Goal: Task Accomplishment & Management: Manage account settings

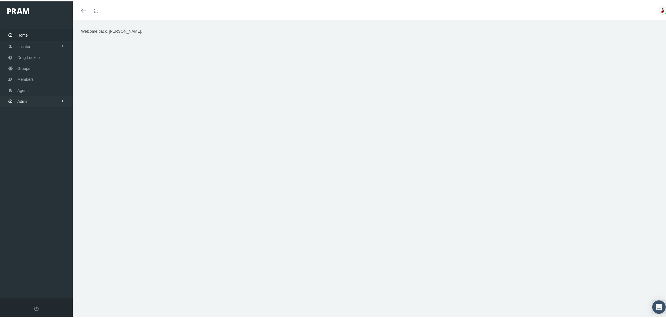
click at [43, 101] on link "Admin" at bounding box center [36, 100] width 73 height 11
click at [43, 130] on link "Claims" at bounding box center [36, 133] width 73 height 10
click at [43, 145] on span "PBM Invoices" at bounding box center [34, 145] width 24 height 10
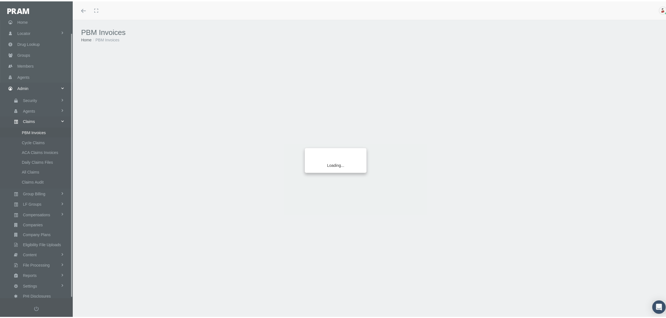
scroll to position [14, 0]
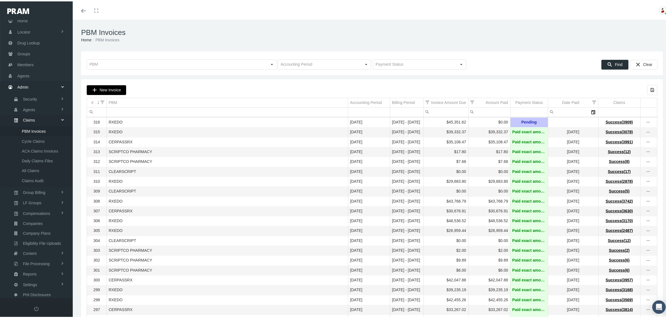
click at [112, 86] on div "New Invoice" at bounding box center [106, 88] width 39 height 9
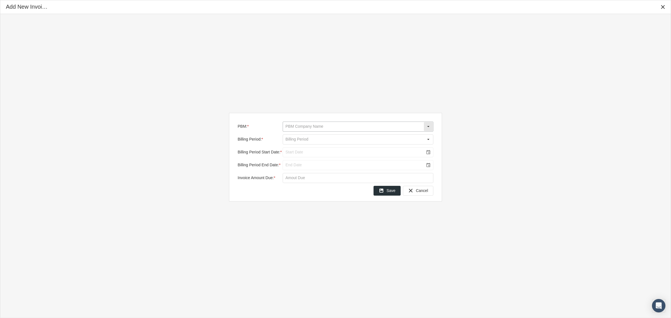
click at [350, 128] on input "PBM: *" at bounding box center [353, 127] width 141 height 10
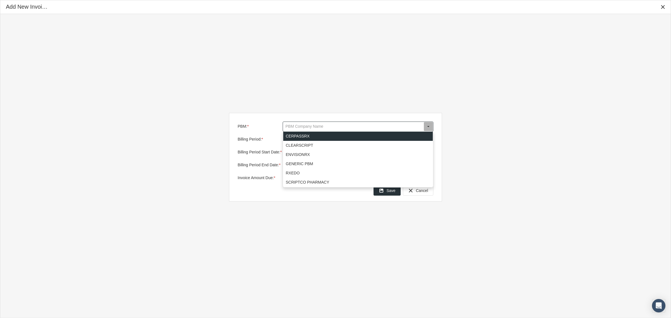
click at [338, 136] on div "CERPASSRX" at bounding box center [358, 136] width 150 height 9
type input "CERPASSRX"
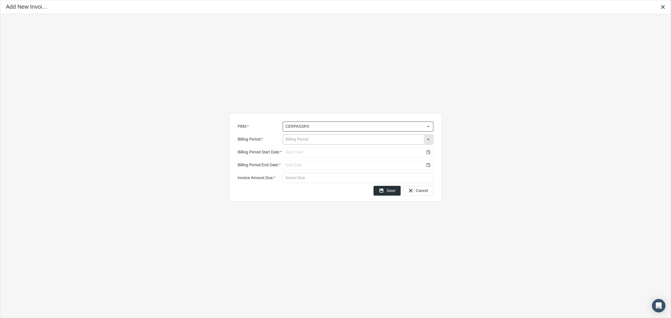
click at [338, 136] on input "Billing Period: *" at bounding box center [353, 140] width 141 height 10
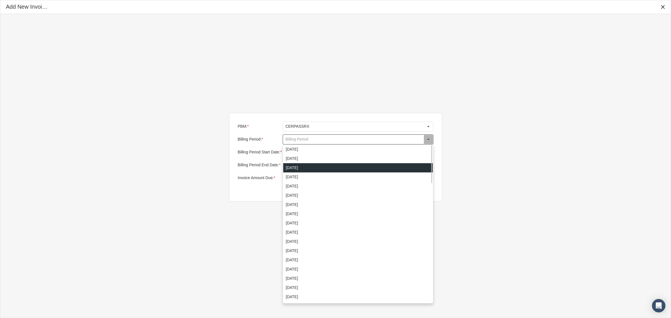
click at [315, 165] on div "[DATE]" at bounding box center [358, 167] width 150 height 9
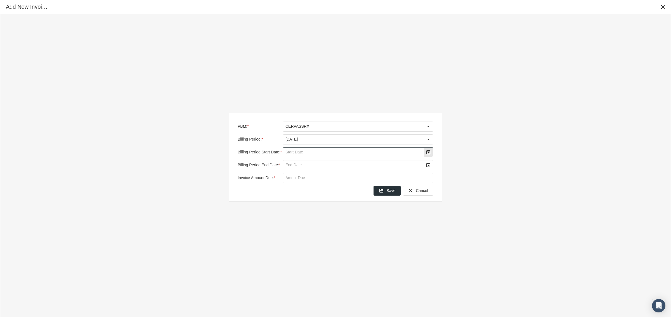
click at [428, 154] on div "Select" at bounding box center [428, 152] width 9 height 9
click at [361, 206] on span "16" at bounding box center [361, 206] width 5 height 5
click at [426, 164] on div "Select" at bounding box center [428, 165] width 9 height 9
click at [294, 247] on span "31" at bounding box center [294, 246] width 5 height 5
click at [318, 180] on input "Invoice Amount Due: *" at bounding box center [358, 178] width 150 height 10
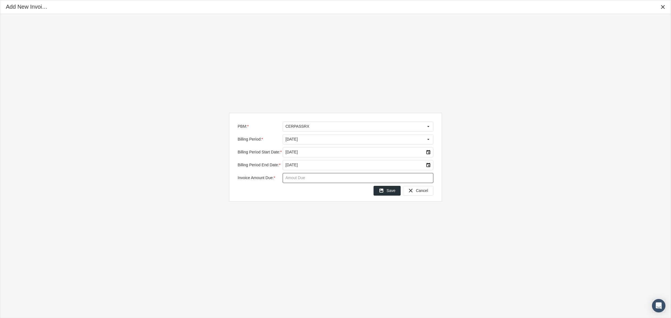
paste input "$ 35,108.47"
type input "$ 35,108.47"
click at [384, 190] on icon "Save" at bounding box center [381, 190] width 5 height 5
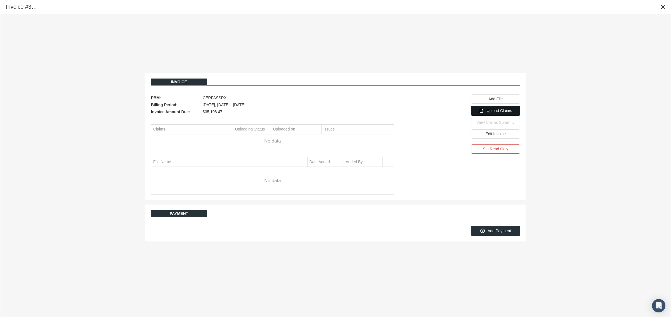
click at [494, 113] on span "Upload Claims" at bounding box center [499, 110] width 25 height 4
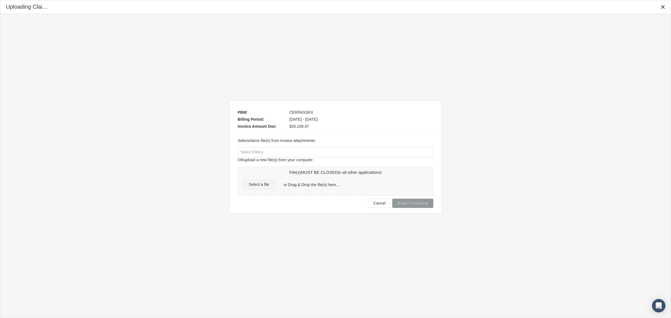
click at [265, 187] on span "Select a file" at bounding box center [259, 184] width 20 height 4
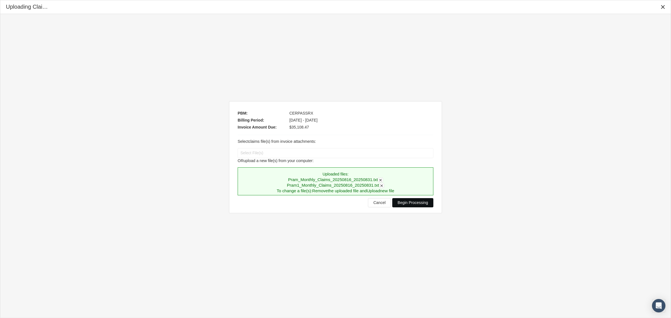
click at [420, 202] on span "Begin Processing" at bounding box center [413, 202] width 30 height 4
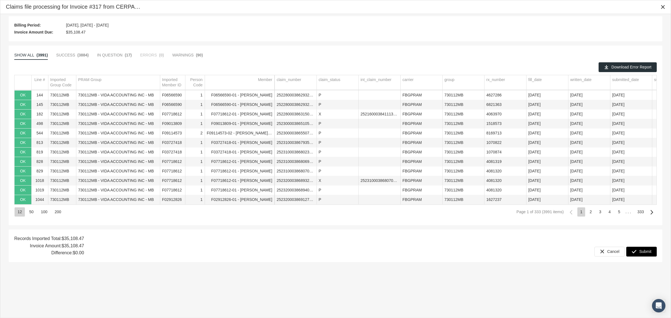
click at [639, 252] on span "Submit" at bounding box center [645, 251] width 12 height 4
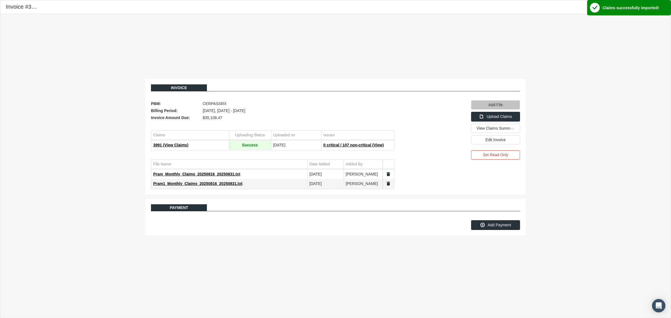
click at [514, 106] on div "Add File" at bounding box center [495, 105] width 48 height 9
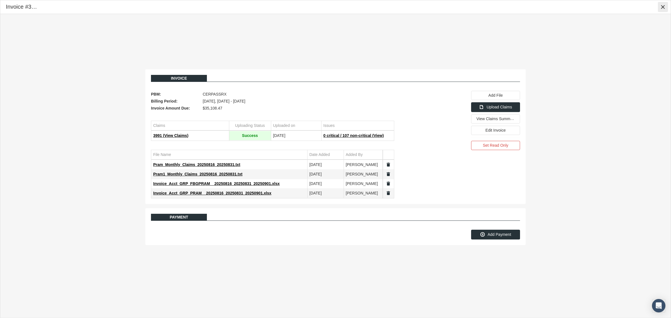
click at [665, 9] on icon "Close" at bounding box center [662, 6] width 5 height 5
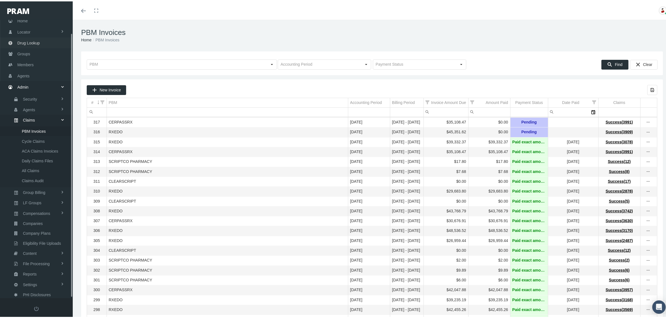
scroll to position [0, 0]
click at [34, 36] on link "Home" at bounding box center [36, 33] width 73 height 11
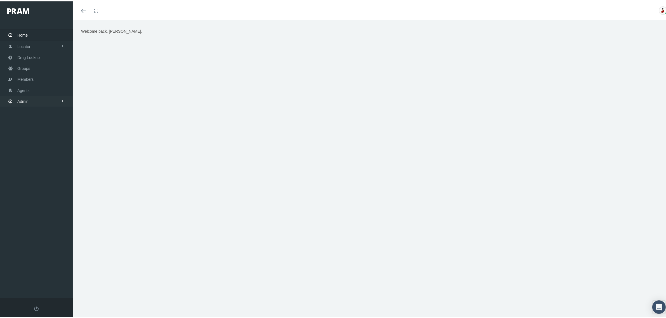
click at [45, 99] on link "Admin" at bounding box center [36, 100] width 73 height 11
click at [32, 131] on span "Claims" at bounding box center [29, 133] width 12 height 10
click at [34, 141] on span "PBM Invoices" at bounding box center [34, 145] width 24 height 10
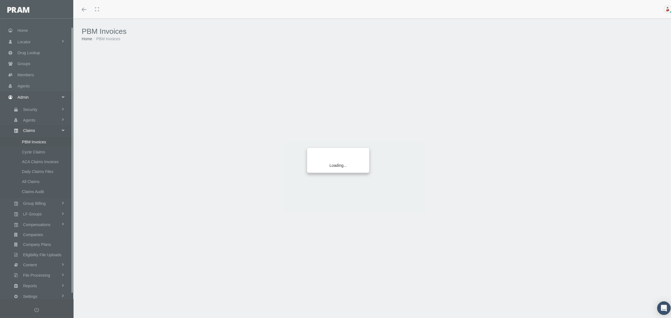
scroll to position [14, 0]
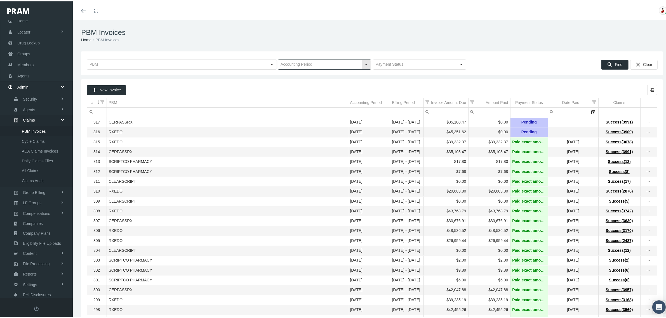
click at [305, 63] on input "text" at bounding box center [319, 63] width 83 height 10
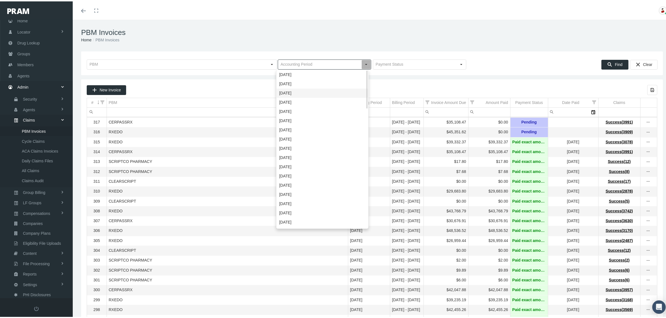
click at [296, 89] on div "[DATE]" at bounding box center [322, 91] width 91 height 9
type input "[DATE]"
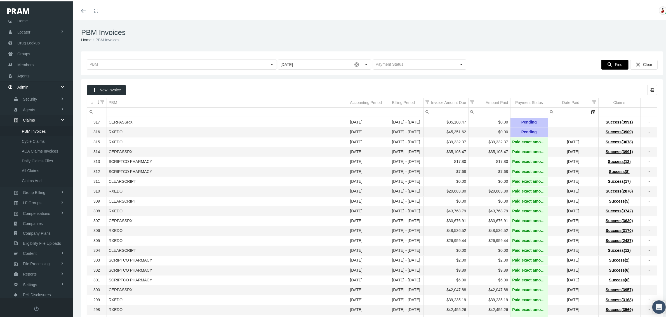
click at [615, 61] on span "Find" at bounding box center [619, 63] width 8 height 4
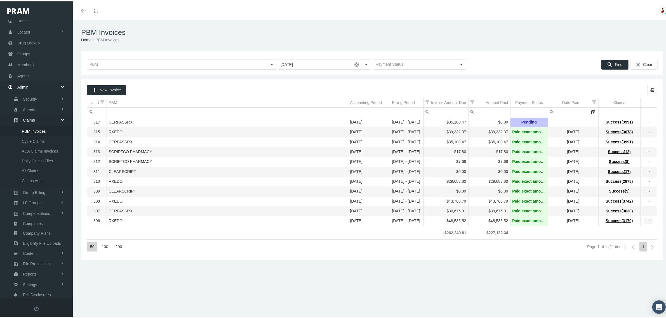
click at [646, 222] on icon "more" at bounding box center [648, 219] width 5 height 5
click at [631, 233] on div "View Invoice" at bounding box center [619, 235] width 55 height 12
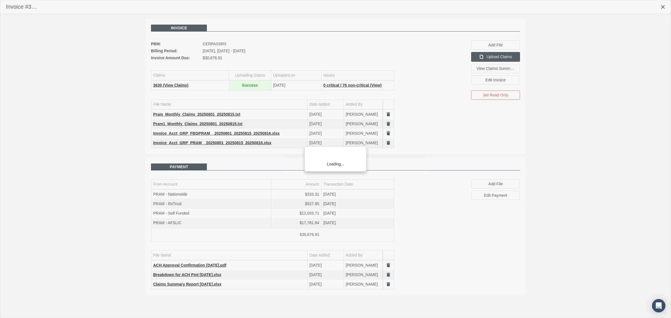
scroll to position [14, 0]
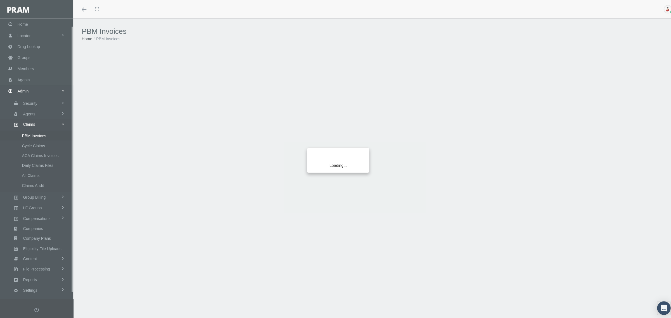
scroll to position [14, 0]
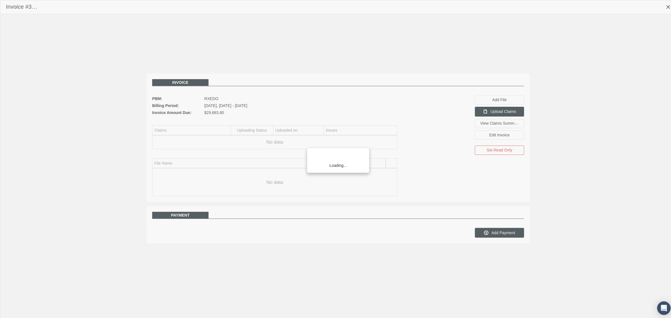
scroll to position [14, 0]
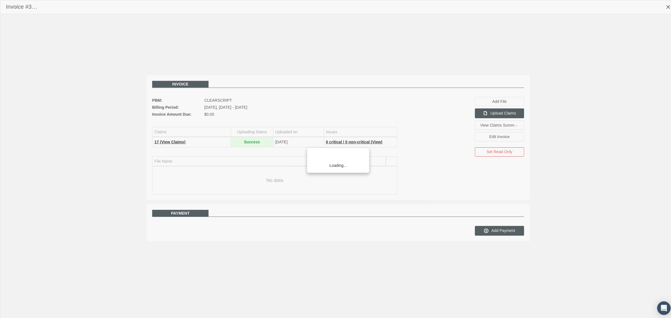
scroll to position [14, 0]
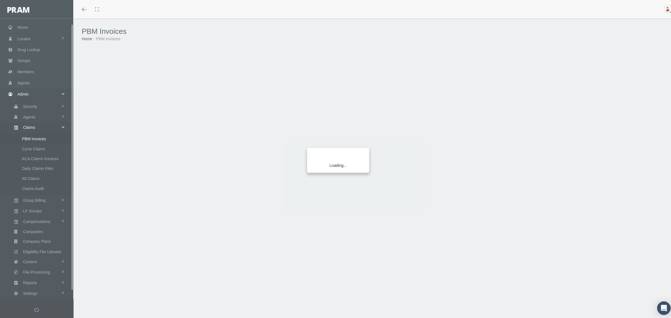
scroll to position [14, 0]
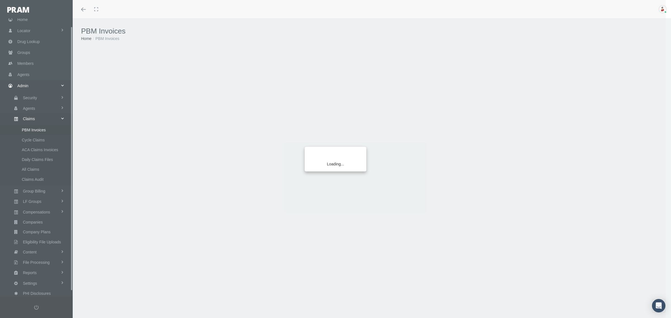
scroll to position [14, 0]
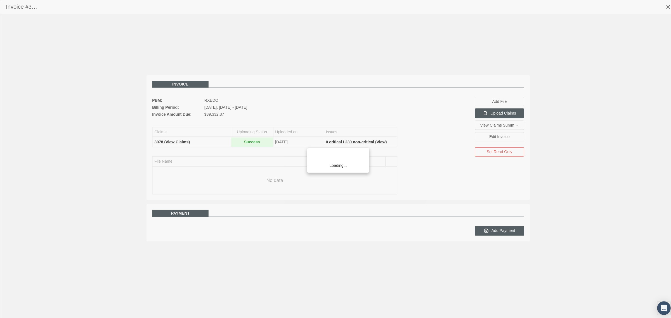
scroll to position [14, 0]
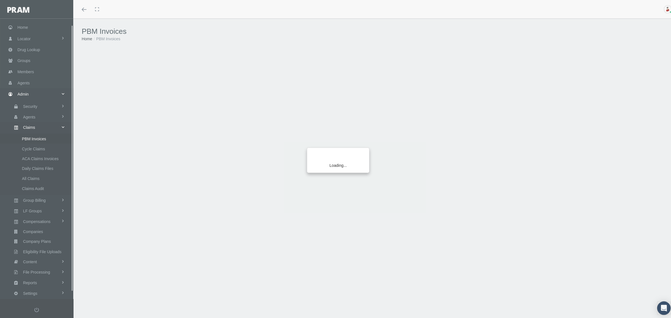
scroll to position [14, 0]
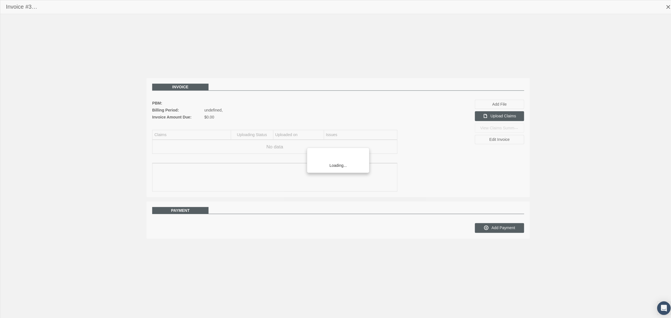
scroll to position [14, 0]
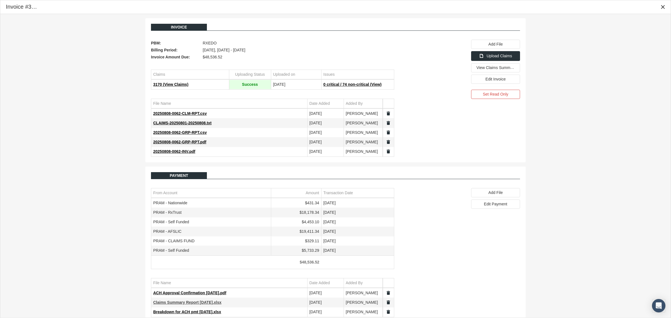
click at [192, 303] on span "Claims Summary Report 8.8.25.xlsx" at bounding box center [187, 302] width 68 height 4
click at [204, 304] on span "Claims Summary Report 8.8.25.xlsx" at bounding box center [187, 302] width 68 height 4
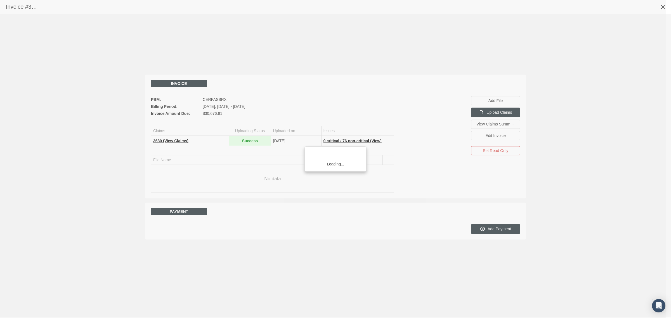
scroll to position [14, 0]
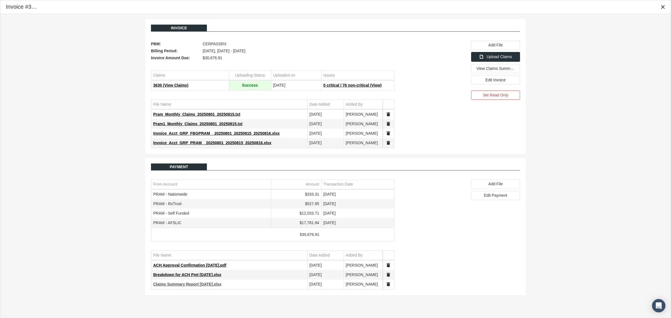
click at [208, 286] on span "Claims Summary Report [DATE].xlsx" at bounding box center [187, 284] width 68 height 4
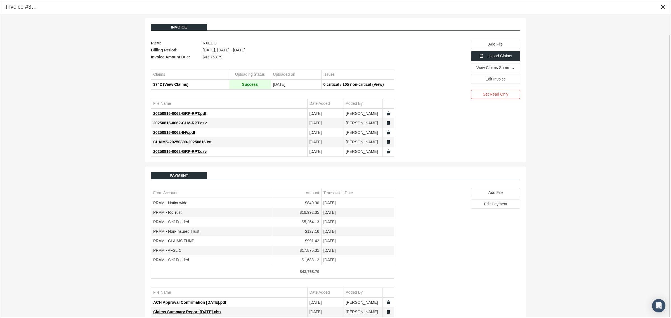
scroll to position [22, 0]
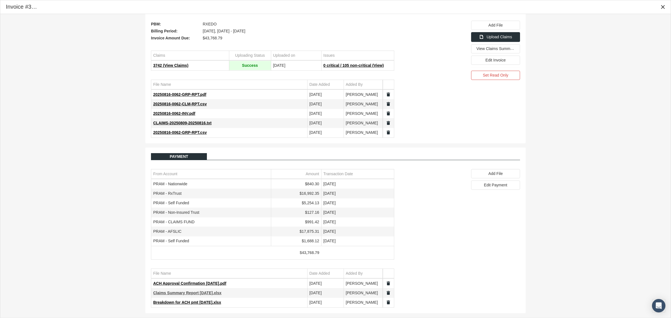
click at [200, 294] on span "Claims Summary Report 8.16.25.xlsx" at bounding box center [187, 293] width 68 height 4
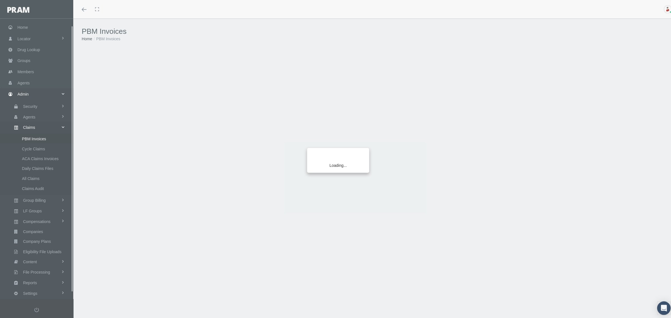
scroll to position [14, 0]
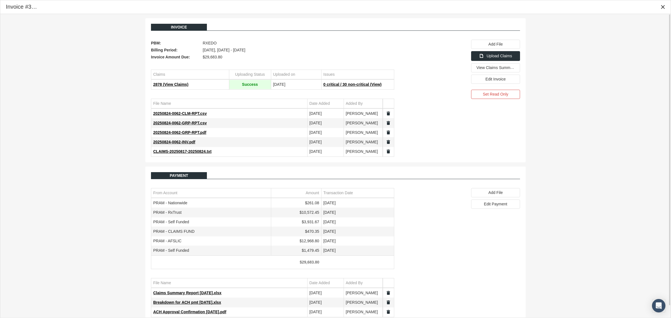
scroll to position [12, 0]
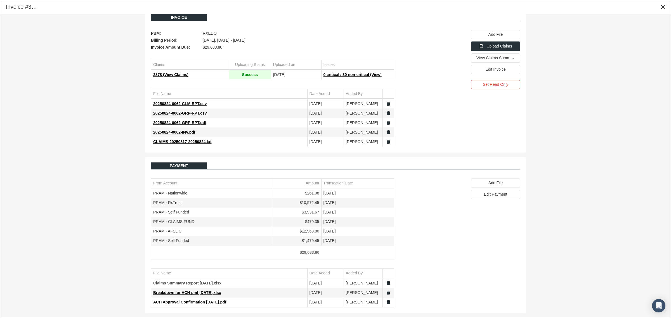
click at [199, 282] on span "Claims Summary Report 8.24.25.xlsx" at bounding box center [187, 283] width 68 height 4
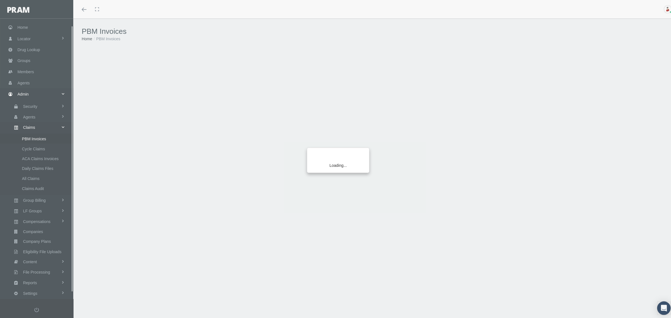
scroll to position [14, 0]
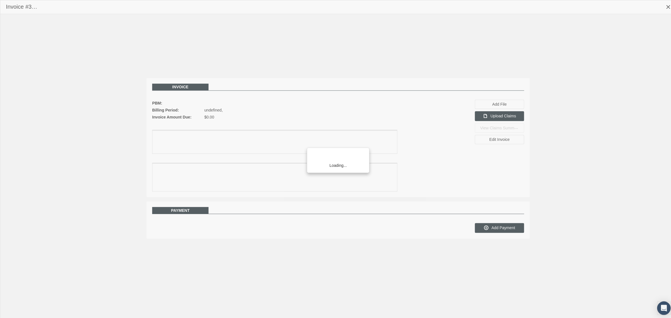
scroll to position [14, 0]
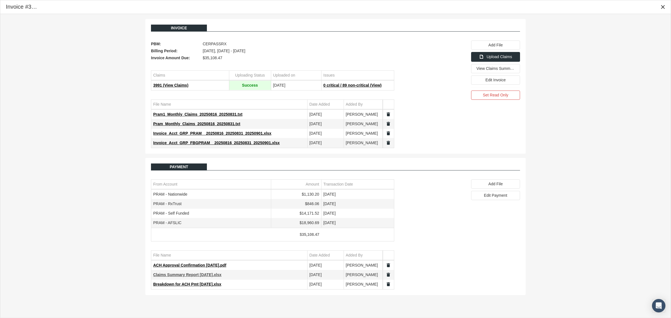
click at [194, 277] on span "Claims Summary Report [DATE].xlsx" at bounding box center [187, 275] width 68 height 4
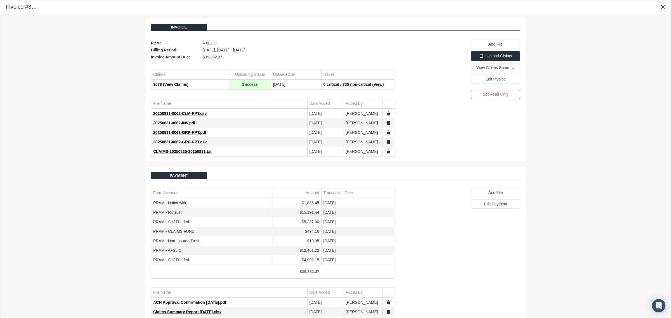
scroll to position [22, 0]
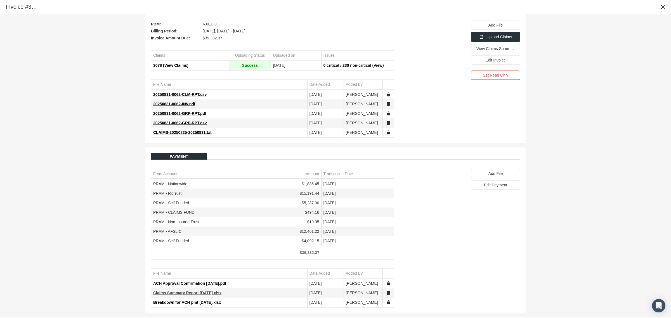
click at [202, 293] on span "Claims Summary Report [DATE].xlsx" at bounding box center [187, 293] width 68 height 4
click at [508, 49] on span "View Claims Summary" at bounding box center [495, 48] width 39 height 4
click at [415, 59] on div at bounding box center [429, 79] width 70 height 117
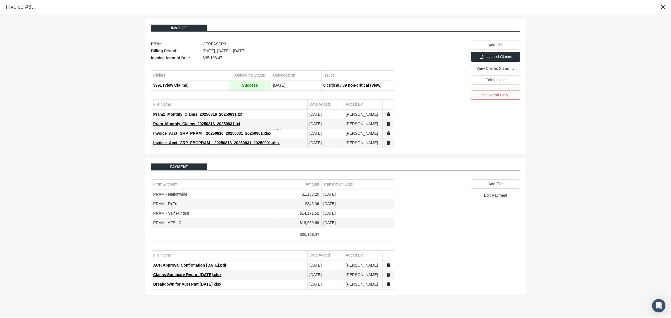
scroll to position [14, 0]
click at [489, 71] on span "View Claims Summary" at bounding box center [495, 68] width 39 height 5
click at [435, 42] on div at bounding box center [429, 95] width 70 height 108
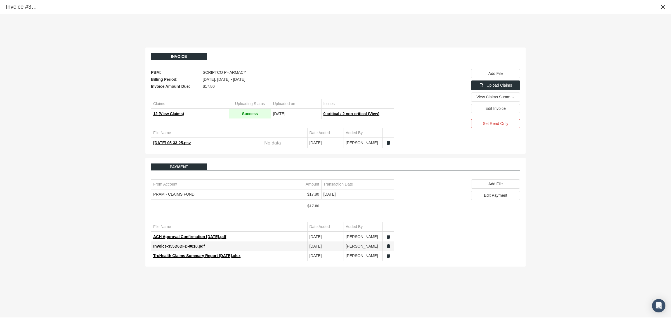
scroll to position [14, 0]
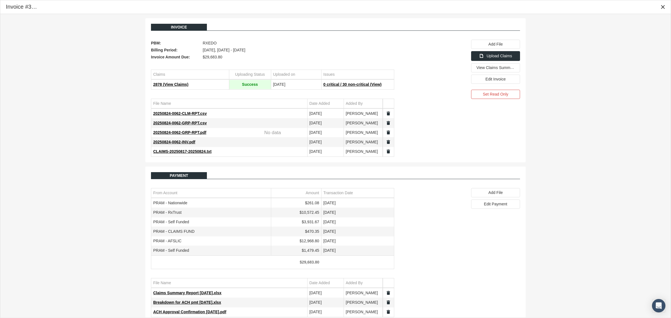
scroll to position [14, 0]
click at [490, 70] on span "View Claims Summary" at bounding box center [495, 67] width 39 height 5
click at [421, 66] on div at bounding box center [429, 98] width 70 height 117
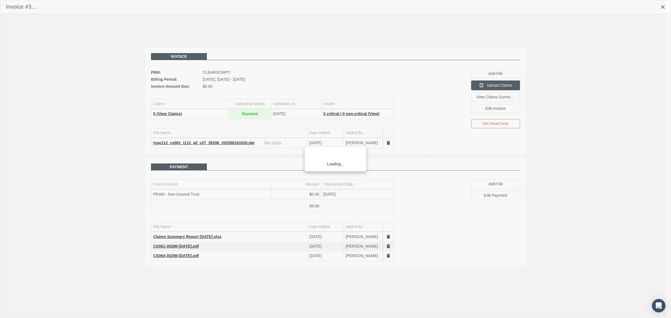
scroll to position [14, 0]
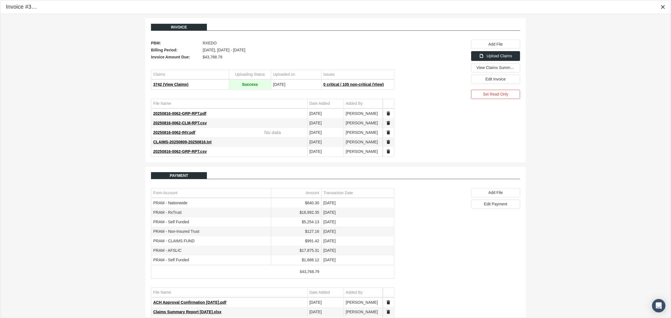
scroll to position [14, 0]
click at [507, 70] on span "View Claims Summary" at bounding box center [495, 67] width 39 height 5
click at [445, 48] on div at bounding box center [429, 98] width 70 height 117
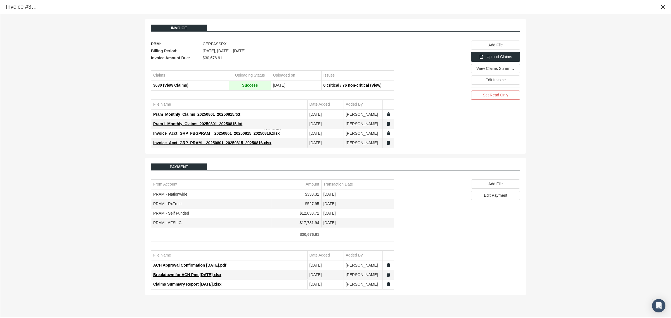
scroll to position [14, 0]
click at [487, 69] on span "View Claims Summary" at bounding box center [495, 68] width 39 height 5
click at [423, 76] on div at bounding box center [429, 95] width 70 height 108
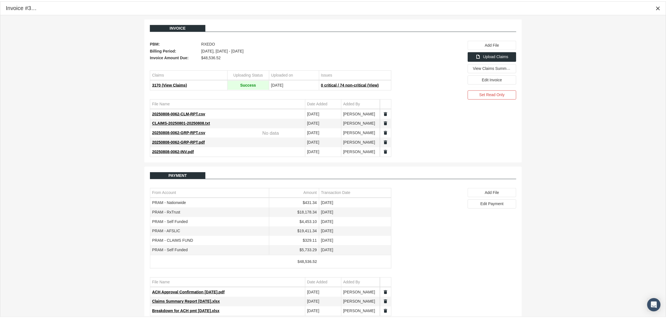
scroll to position [14, 0]
click at [488, 70] on span "View Claims Summary" at bounding box center [495, 67] width 39 height 5
click at [661, 6] on icon "Close" at bounding box center [662, 6] width 5 height 5
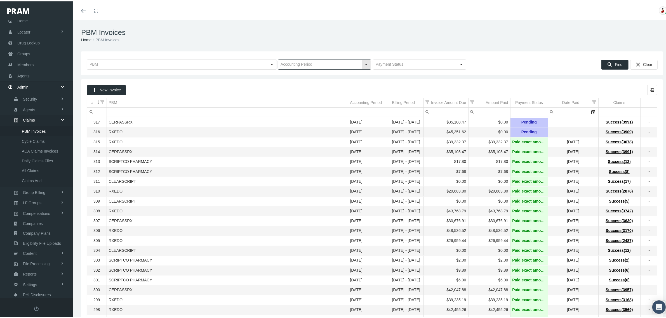
click at [364, 62] on div "Select" at bounding box center [366, 63] width 9 height 9
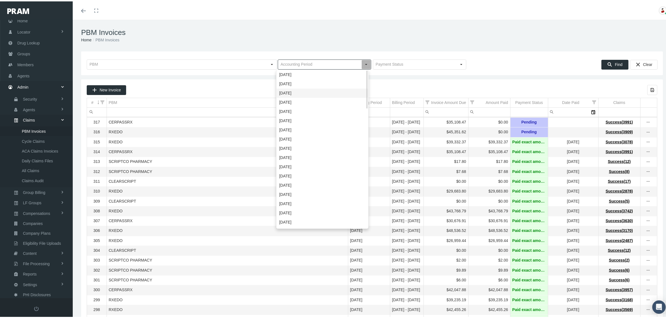
click at [312, 91] on div "[DATE]" at bounding box center [322, 91] width 91 height 9
type input "[DATE]"
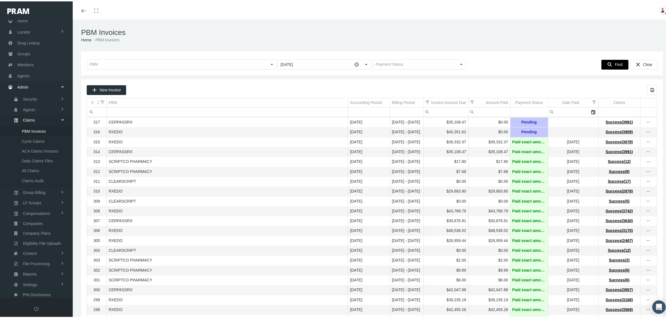
click at [604, 60] on div "Find" at bounding box center [614, 63] width 27 height 9
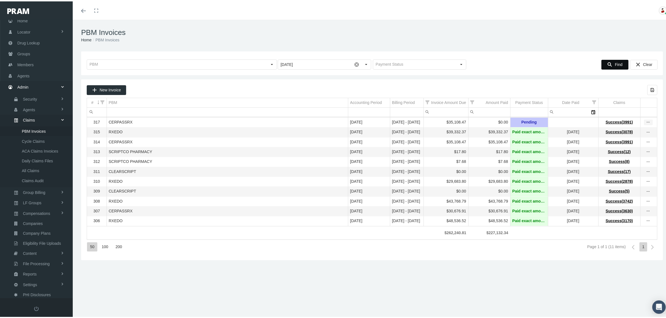
click at [646, 121] on icon "more" at bounding box center [648, 121] width 5 height 5
click at [629, 129] on div "View Invoice" at bounding box center [619, 132] width 55 height 12
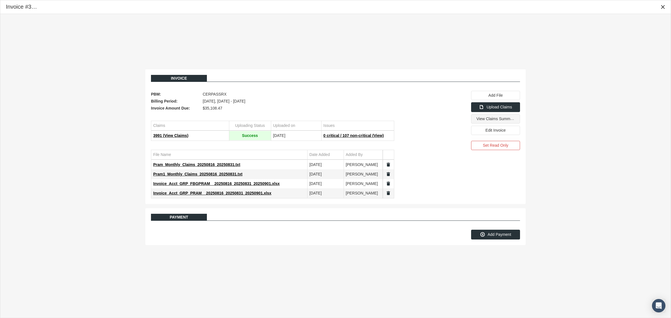
click at [515, 119] on div "View Claims Summary" at bounding box center [495, 119] width 48 height 9
click at [661, 7] on icon "Close" at bounding box center [662, 6] width 5 height 5
